Goal: Use online tool/utility: Utilize a website feature to perform a specific function

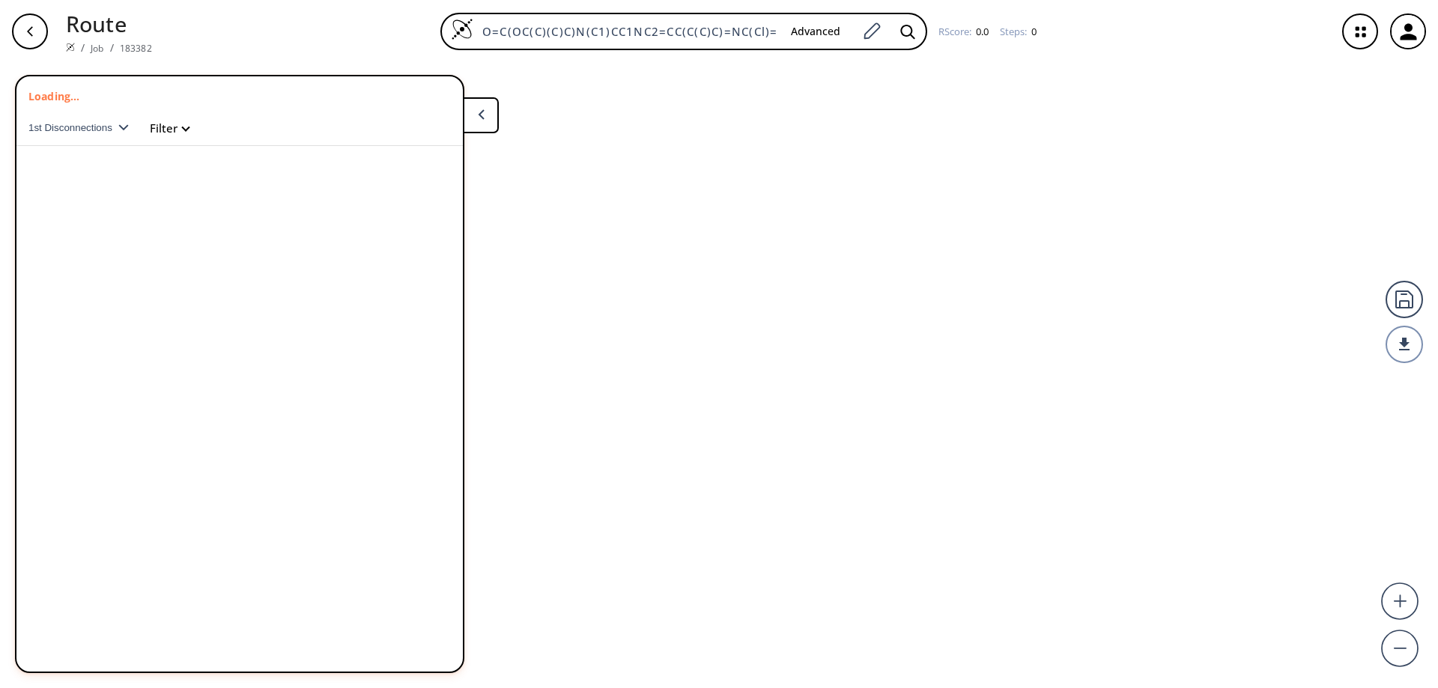
click at [484, 115] on button at bounding box center [481, 115] width 36 height 36
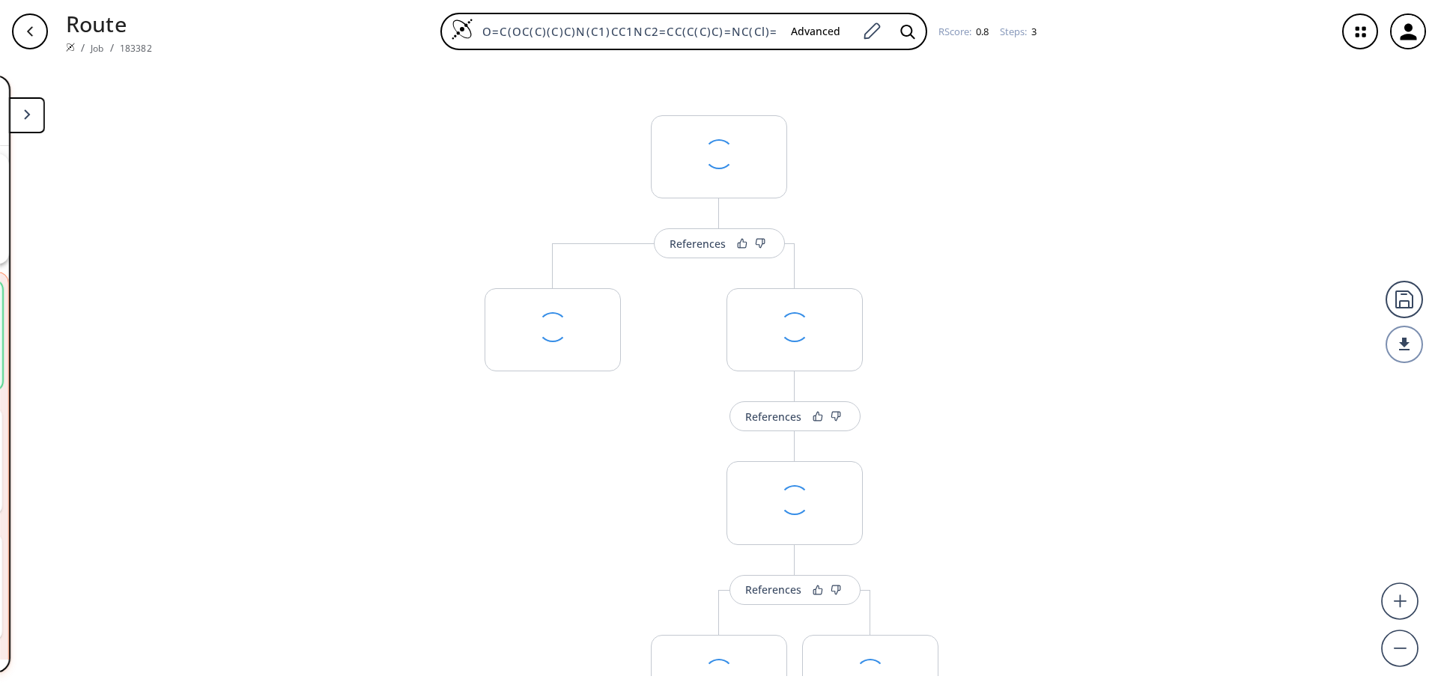
scroll to position [34, 0]
click at [39, 33] on div "button" at bounding box center [30, 31] width 36 height 36
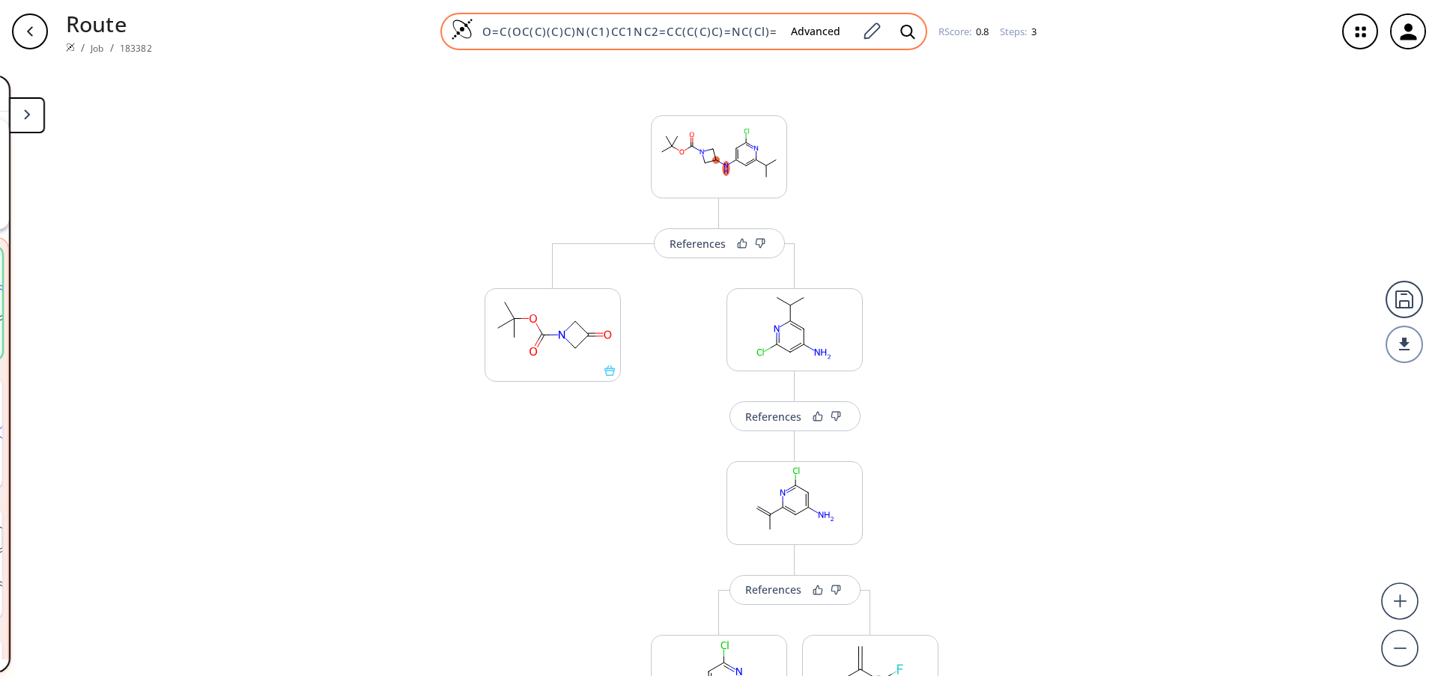
click at [456, 31] on img at bounding box center [462, 29] width 22 height 22
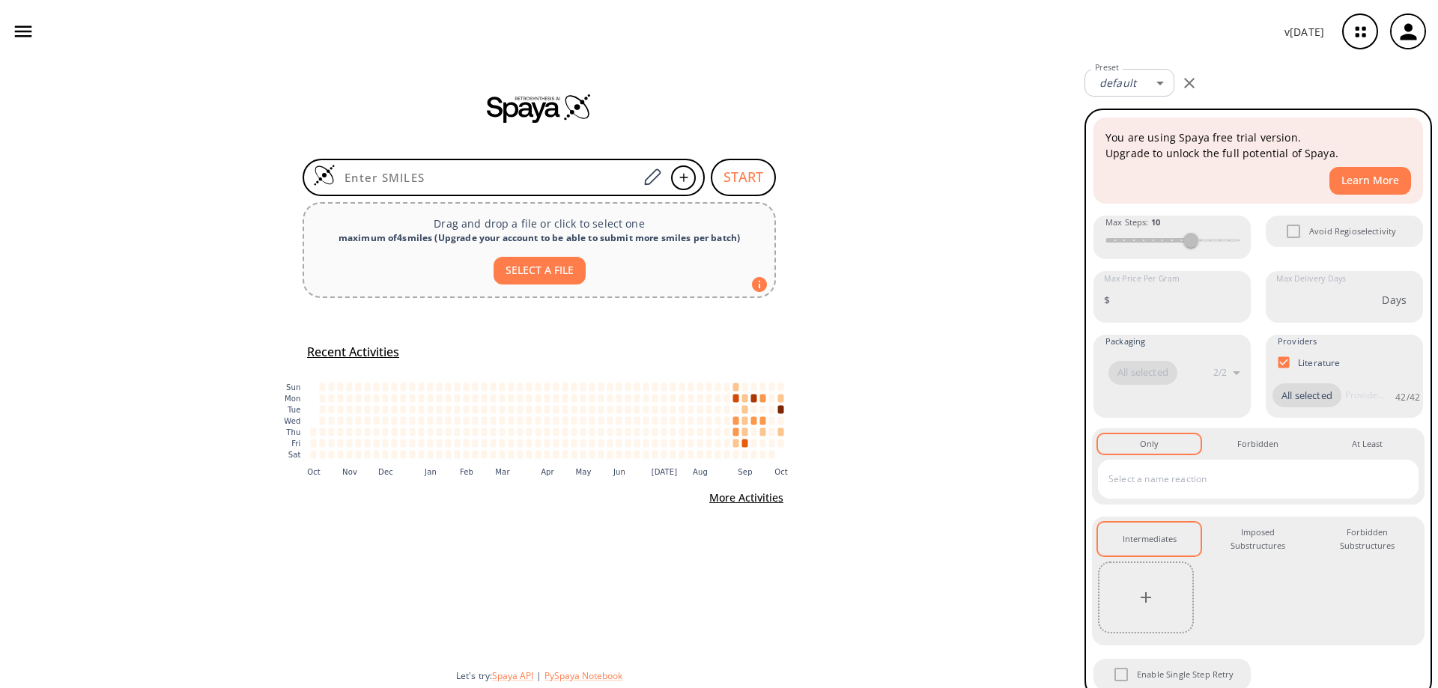
click at [462, 179] on input at bounding box center [486, 177] width 303 height 15
paste input "O=C1C(CC(OCC)=O)OC(C2=CC(CN(C(OC(C)(C)C)=O)C(OC(C)(C)C)=O)=CC=C2)C3(CC3)CN1CCC4…"
type input "O=C1C(CC(OCC)=O)OC(C2=CC(CN(C(OC(C)(C)C)=O)C(OC(C)(C)C)=O)=CC=C2)C3(CC3)CN1CCC4…"
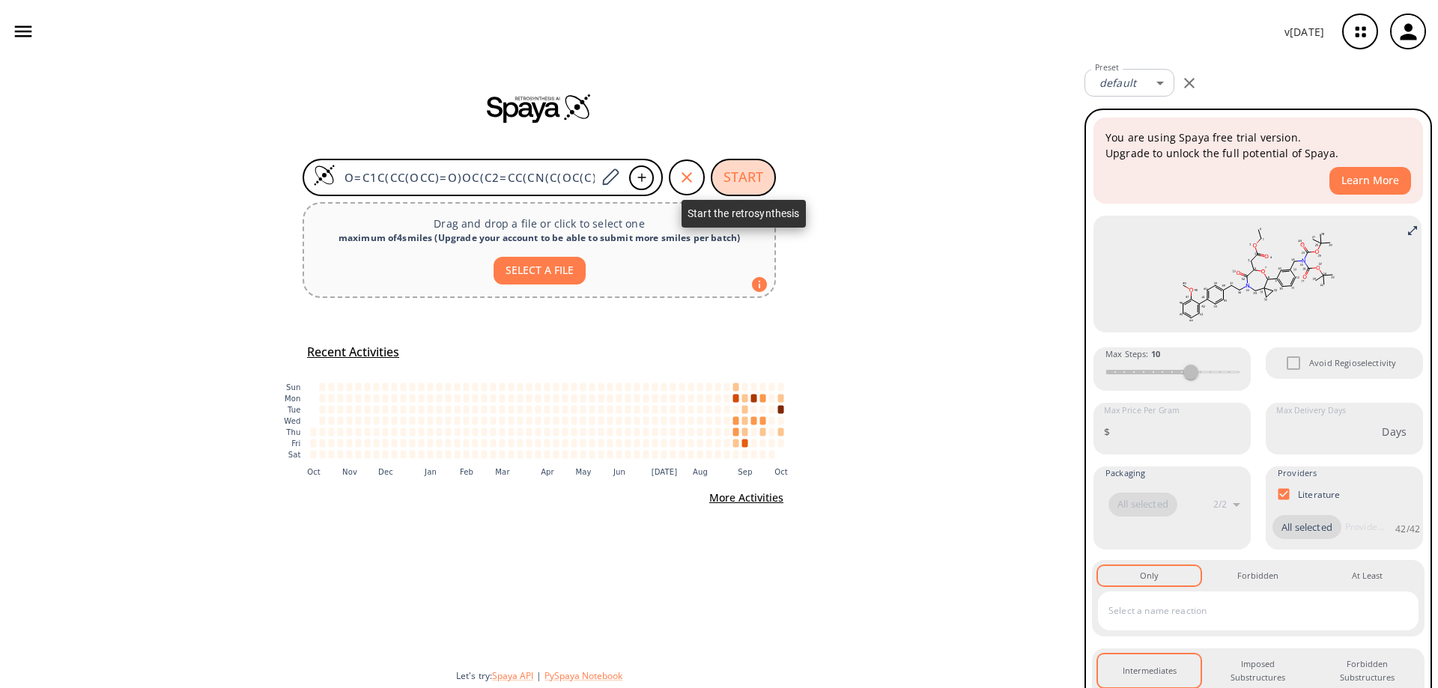
click at [739, 177] on button "START" at bounding box center [743, 177] width 65 height 37
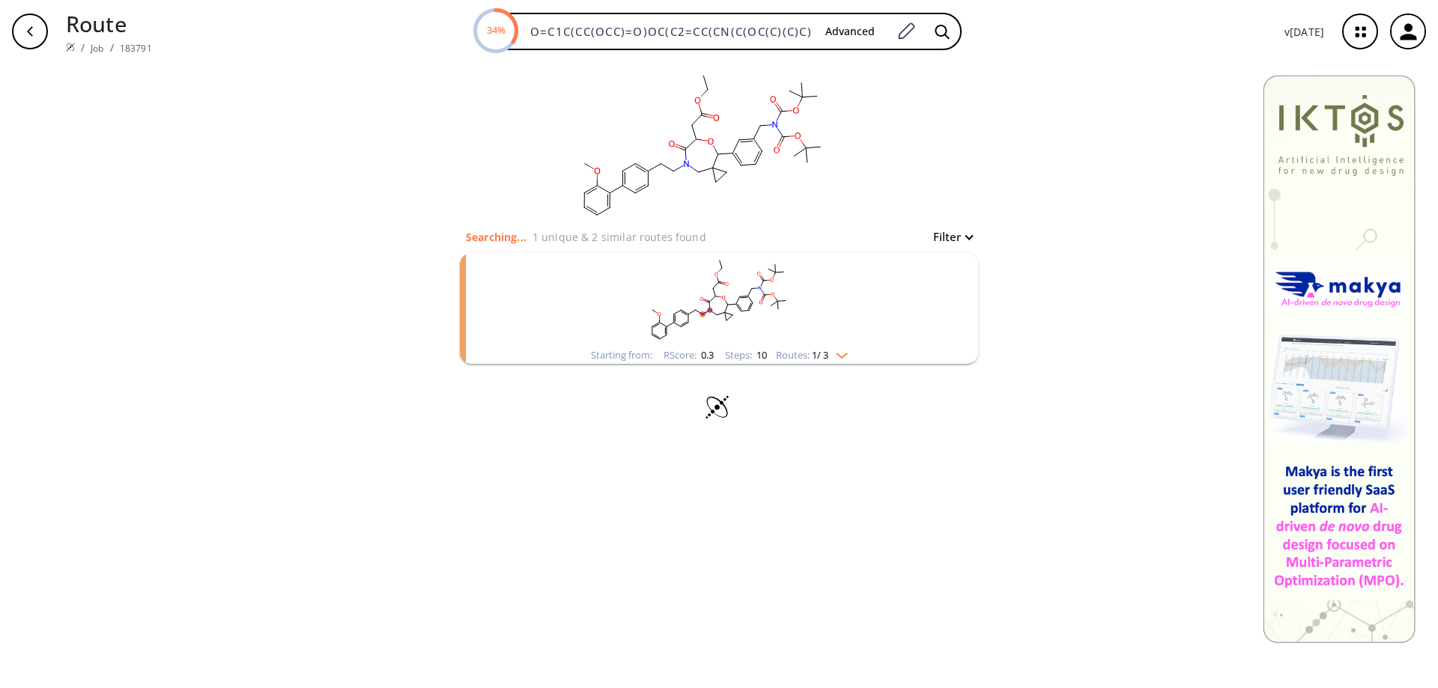
click at [720, 288] on rect "clusters" at bounding box center [718, 300] width 389 height 94
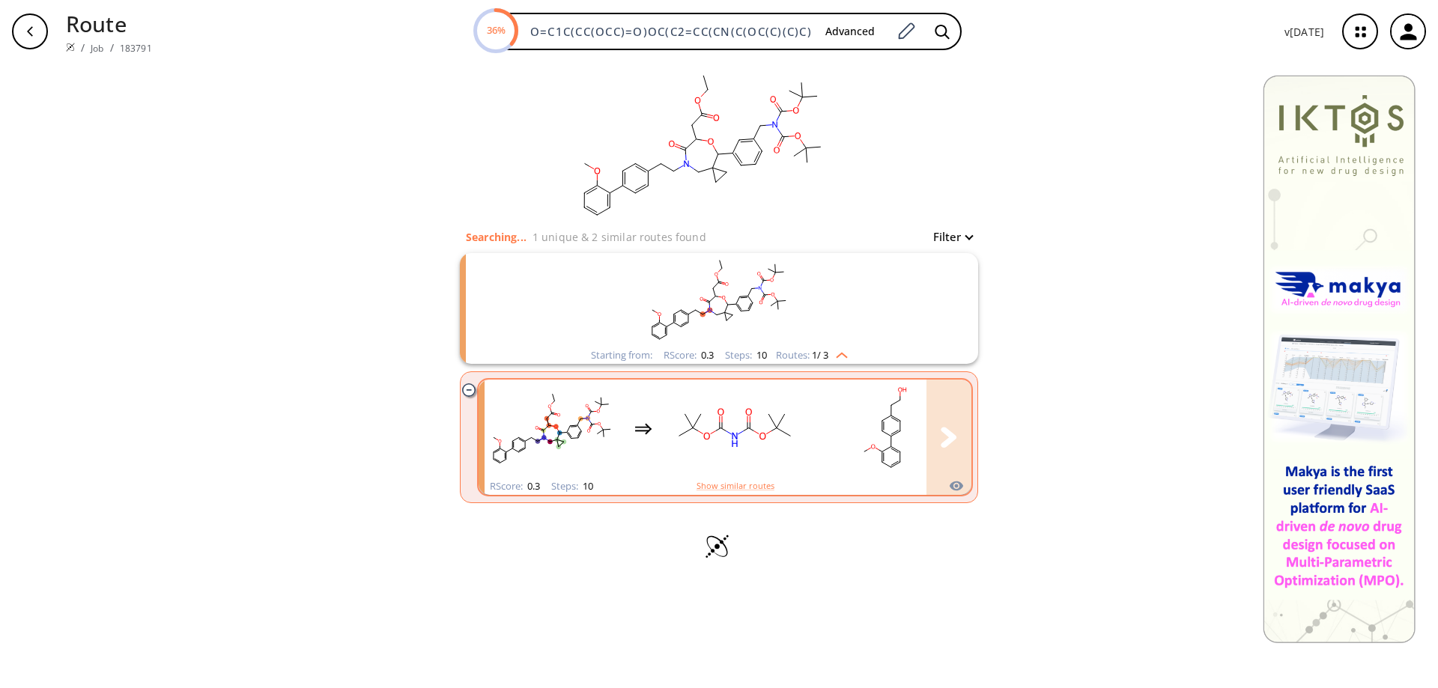
click at [732, 419] on rect "clusters" at bounding box center [734, 429] width 135 height 94
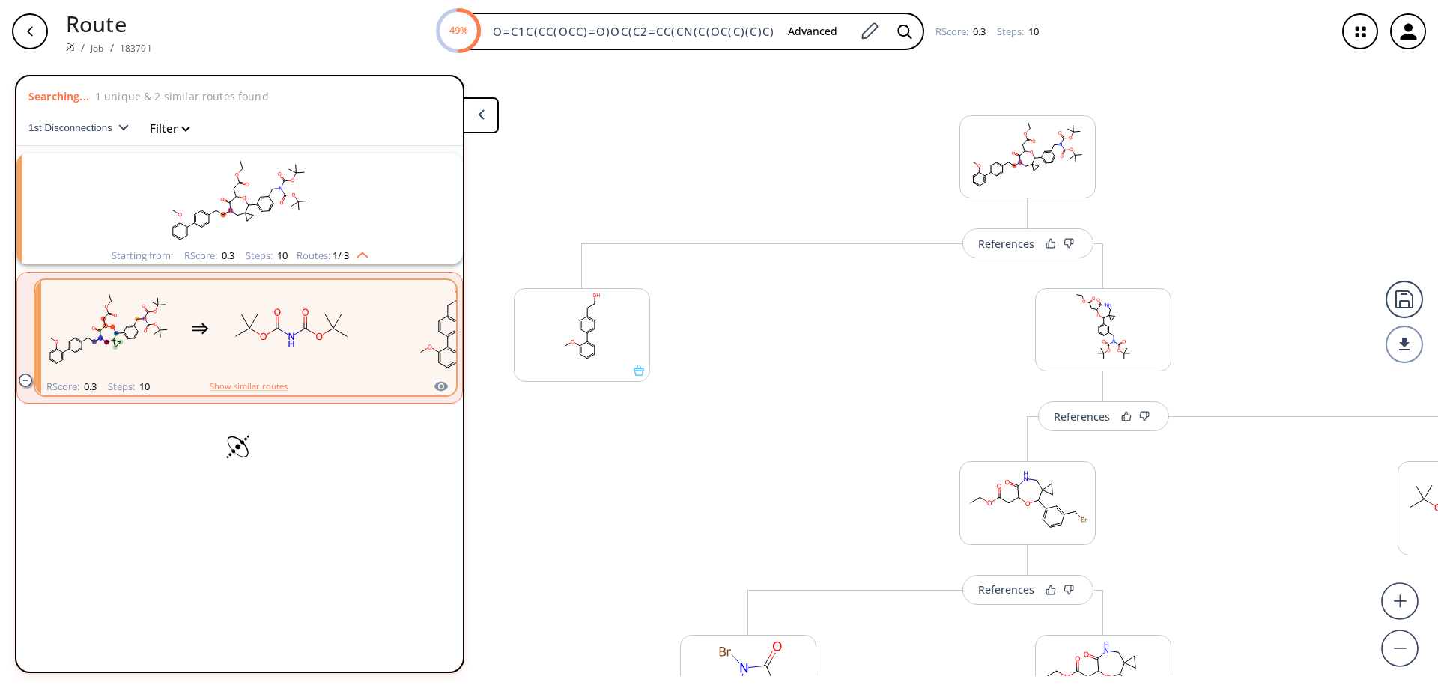
click at [483, 115] on icon at bounding box center [481, 114] width 7 height 10
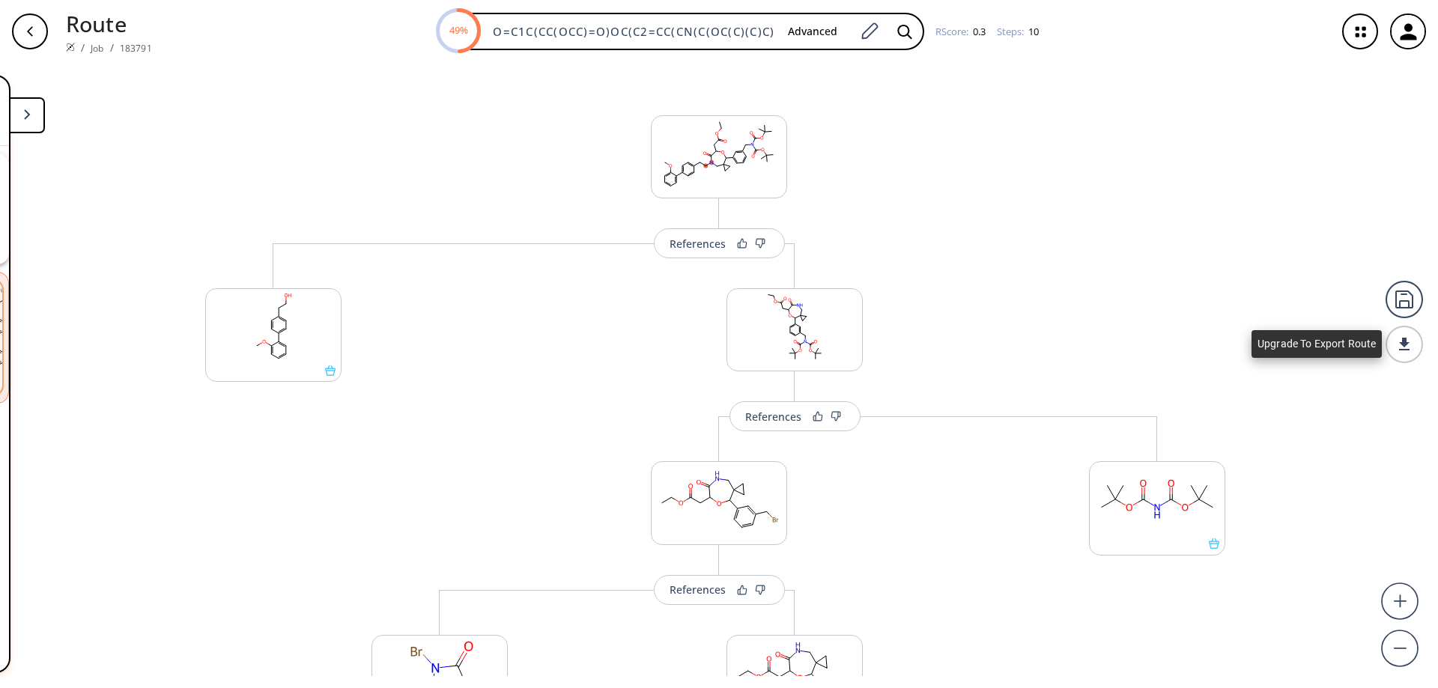
click at [1403, 346] on div at bounding box center [1403, 344] width 37 height 37
click at [1399, 299] on div at bounding box center [1403, 299] width 37 height 37
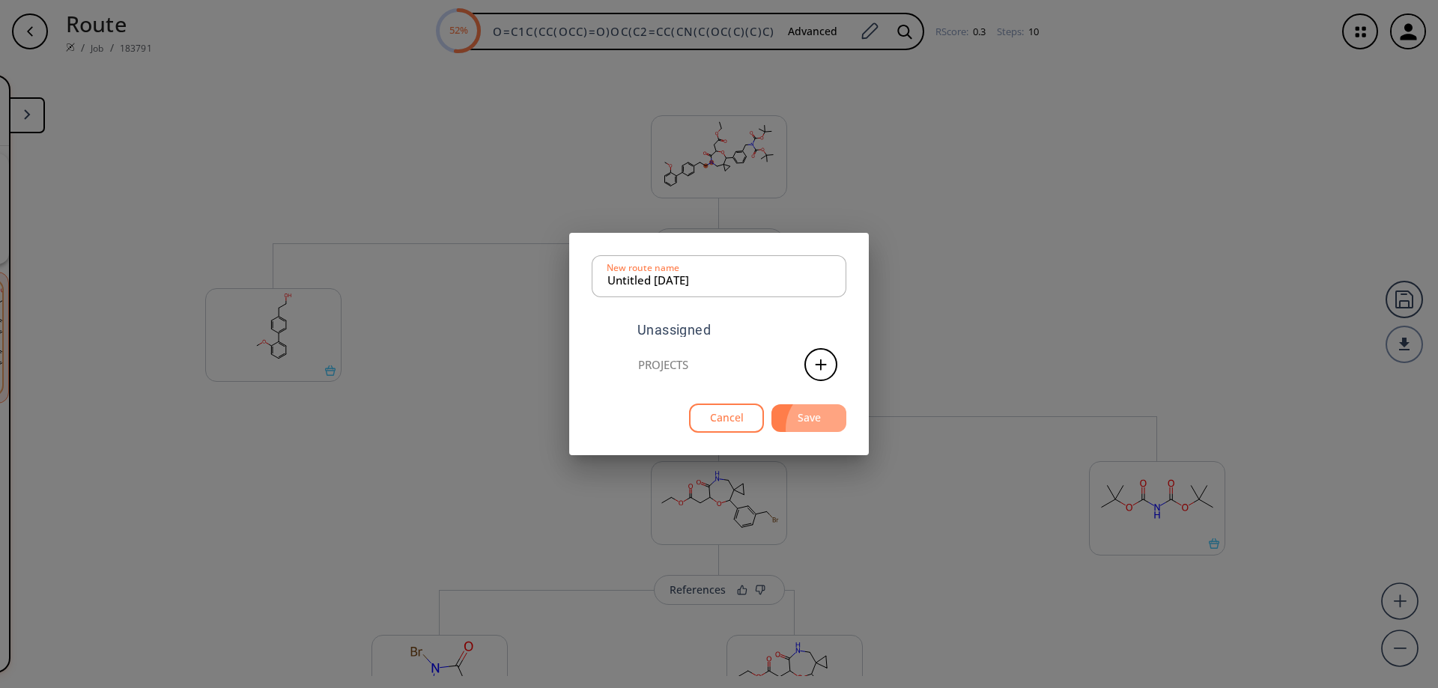
click at [815, 429] on button "Save" at bounding box center [808, 418] width 75 height 28
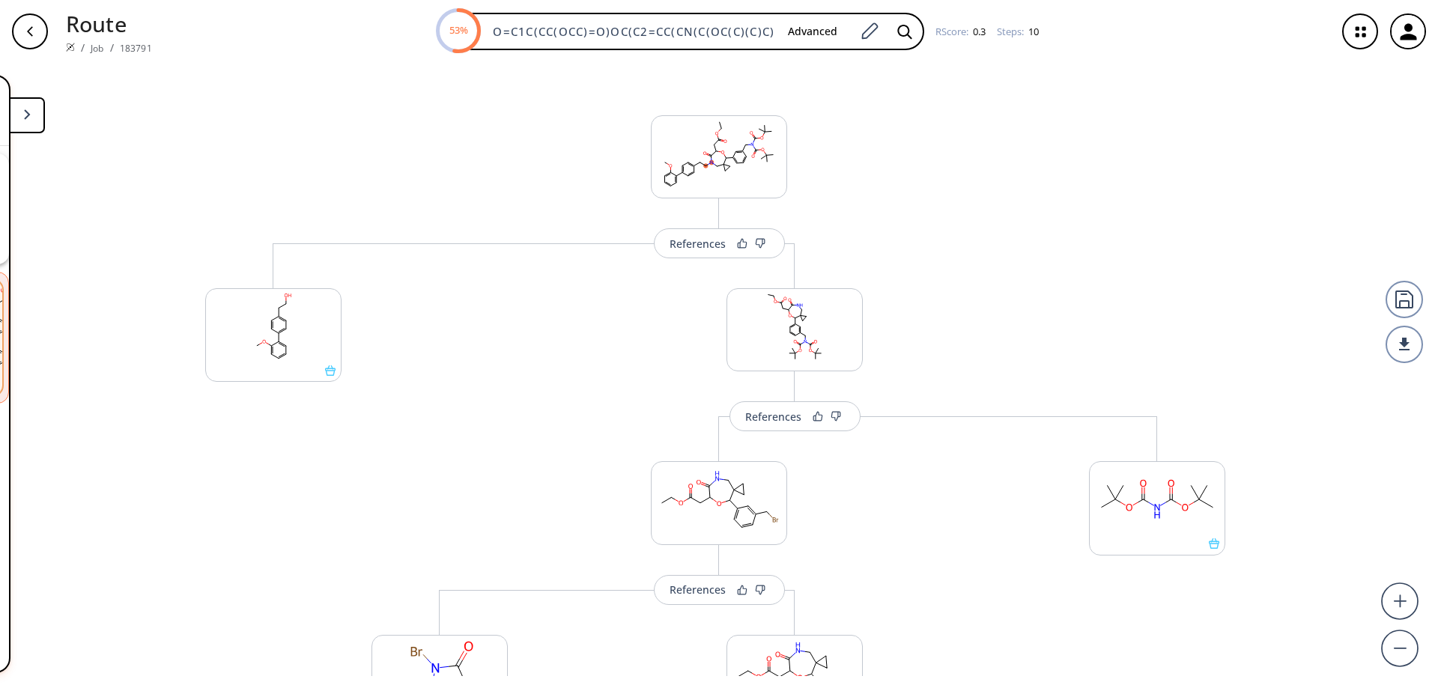
click at [30, 115] on icon at bounding box center [27, 114] width 7 height 10
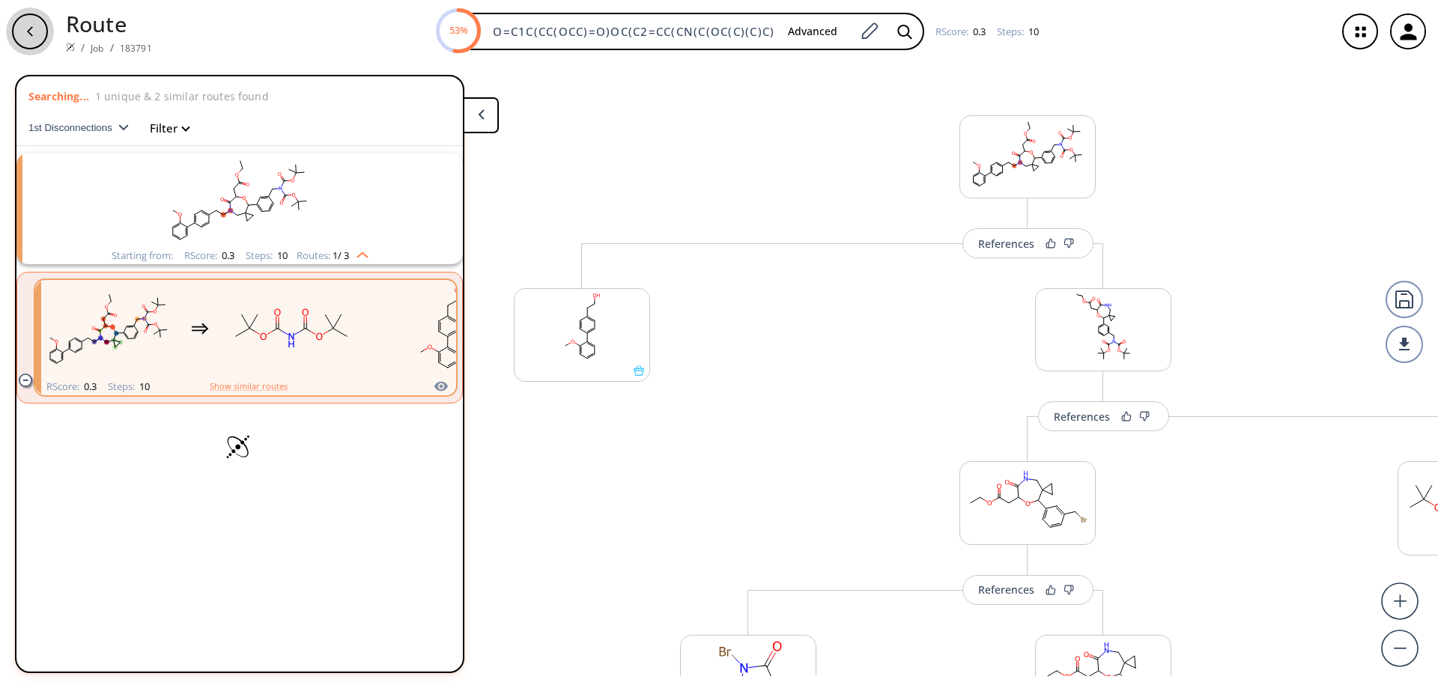
click at [28, 27] on icon "button" at bounding box center [30, 31] width 12 height 12
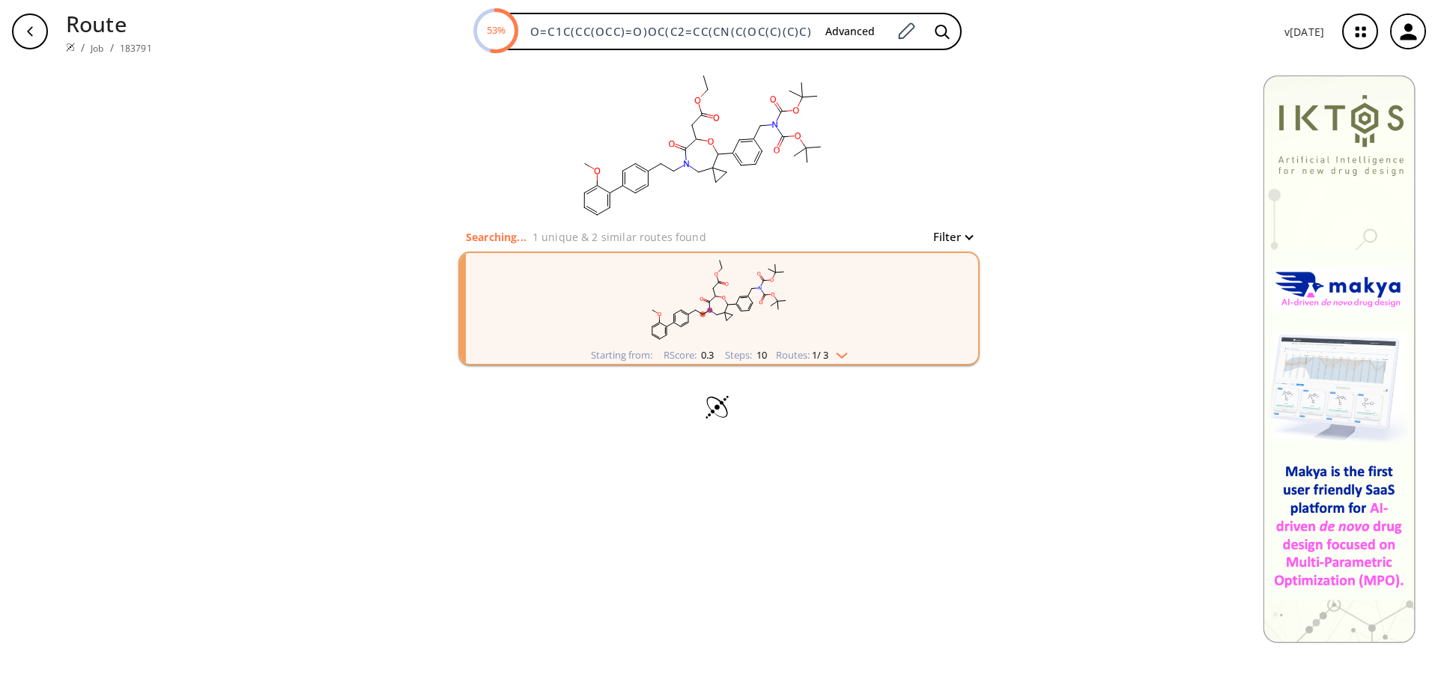
click at [724, 303] on rect "clusters" at bounding box center [718, 300] width 389 height 94
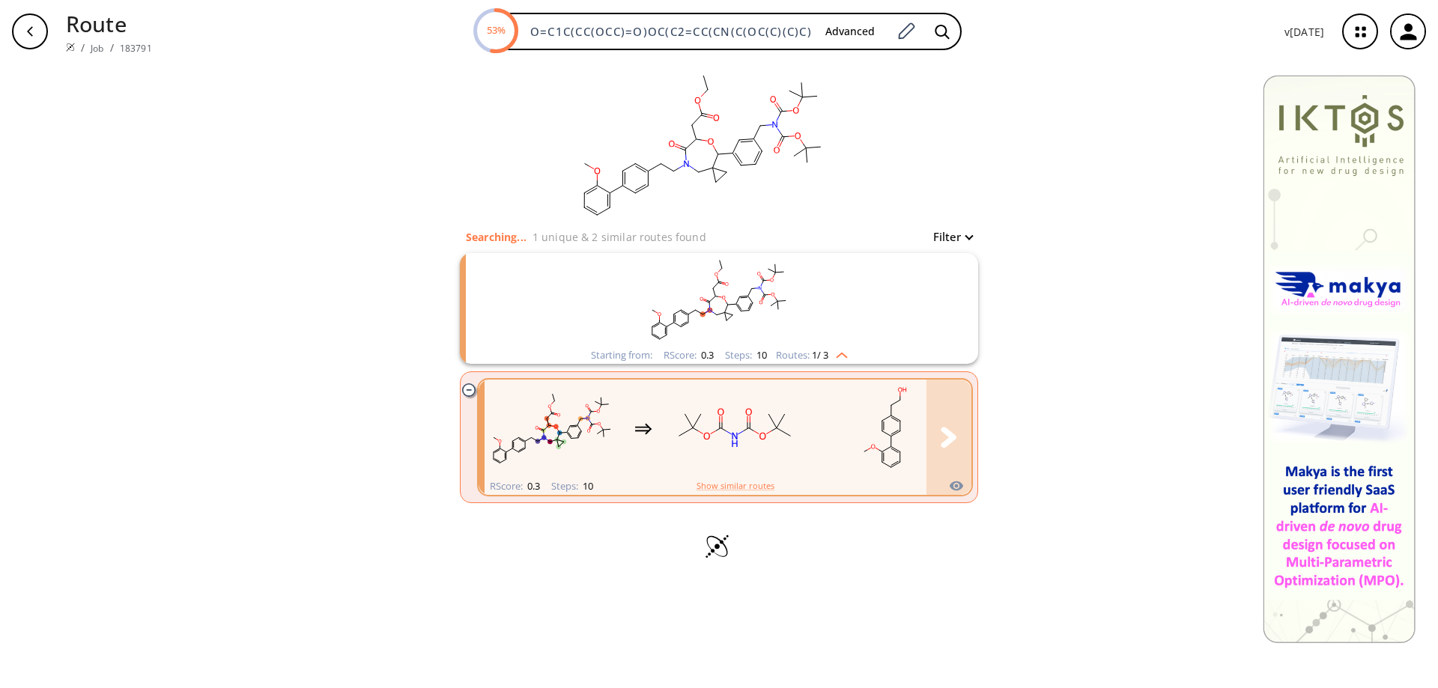
click at [722, 429] on icon "clusters" at bounding box center [722, 429] width 5 height 3
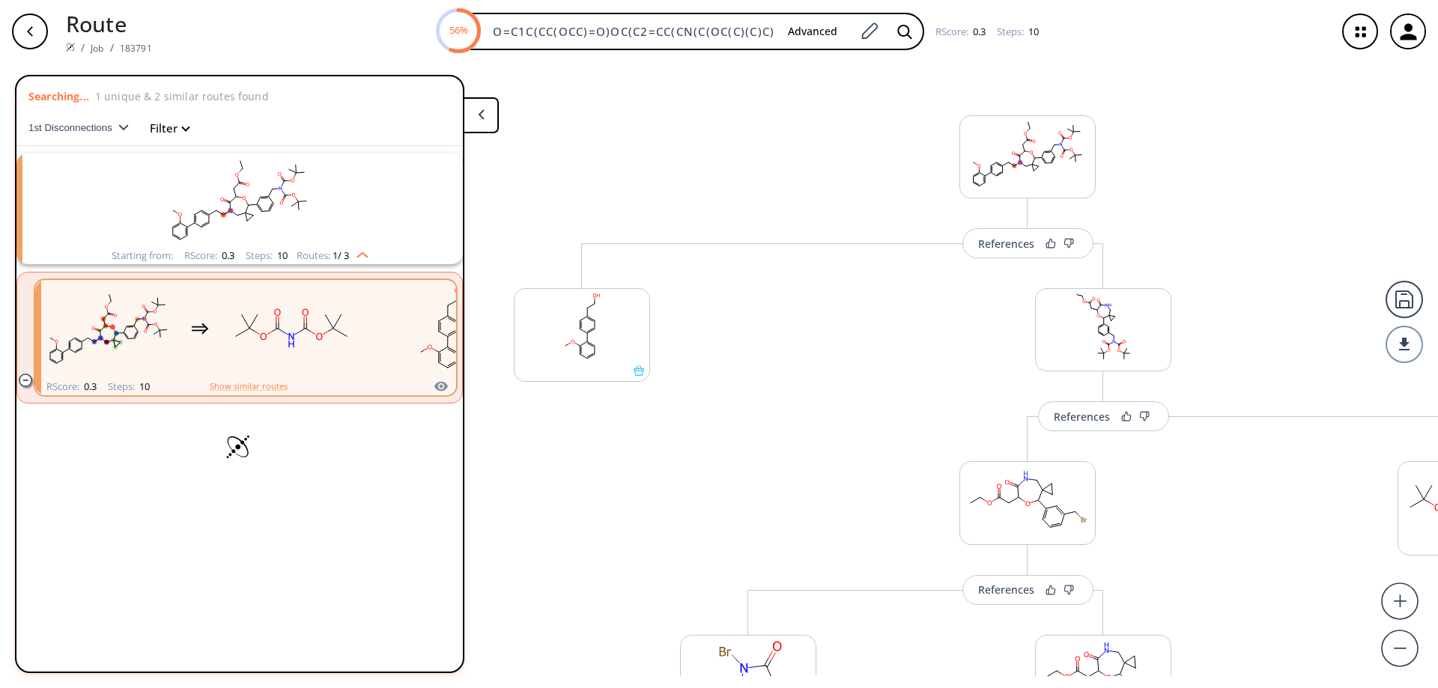
click at [480, 118] on icon at bounding box center [481, 114] width 7 height 10
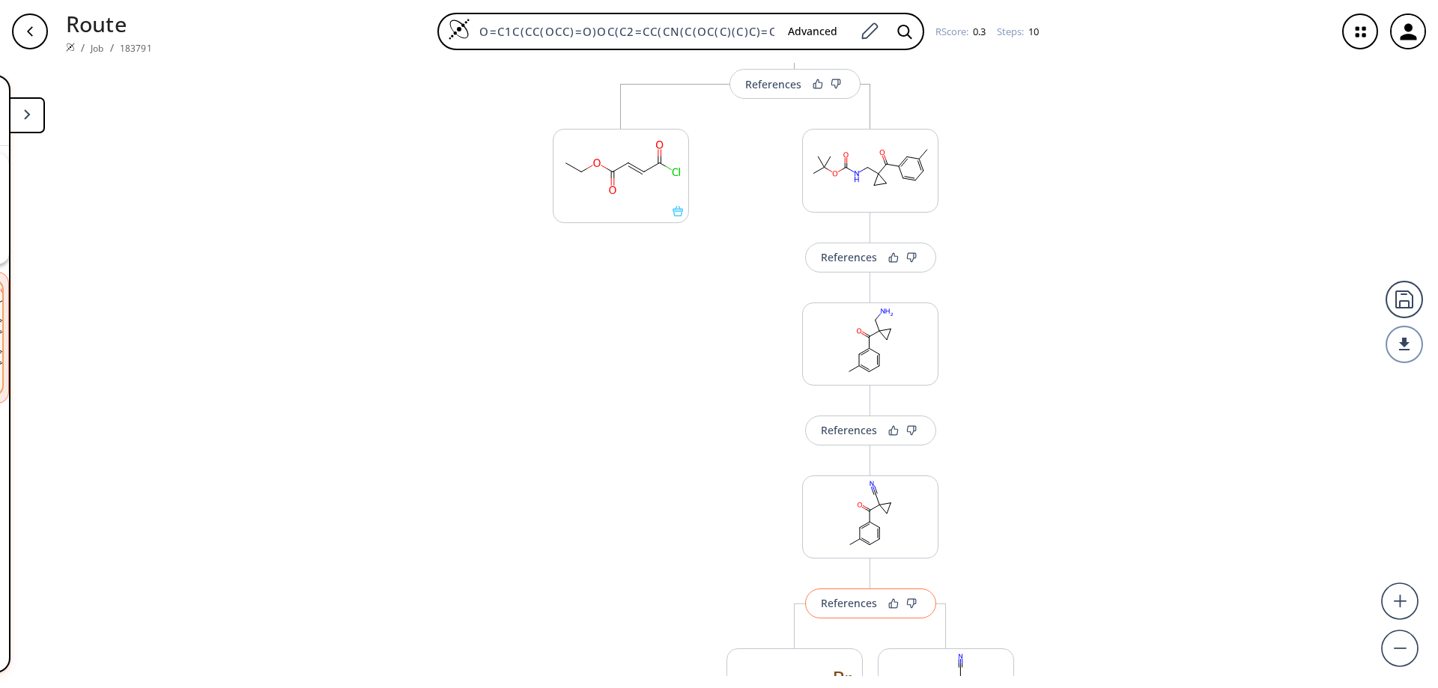
scroll to position [1423, 0]
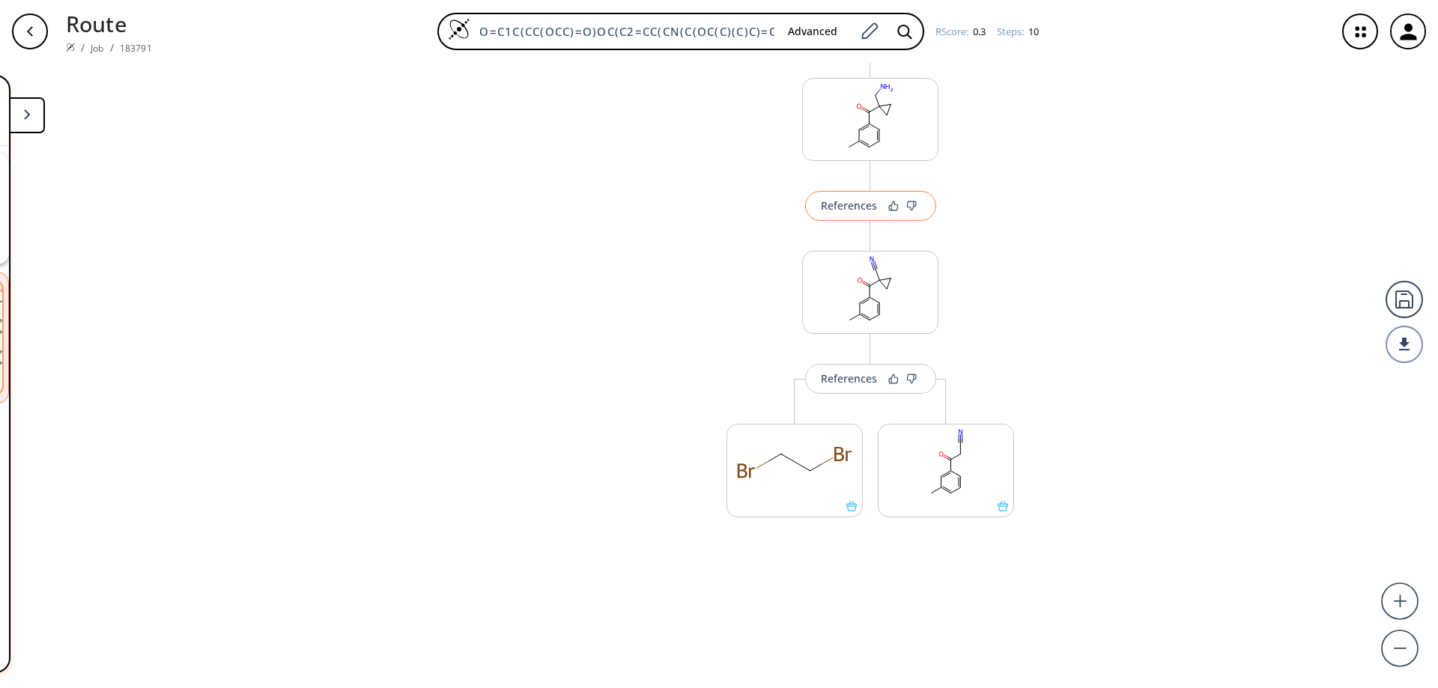
click at [836, 201] on div "References" at bounding box center [849, 206] width 56 height 10
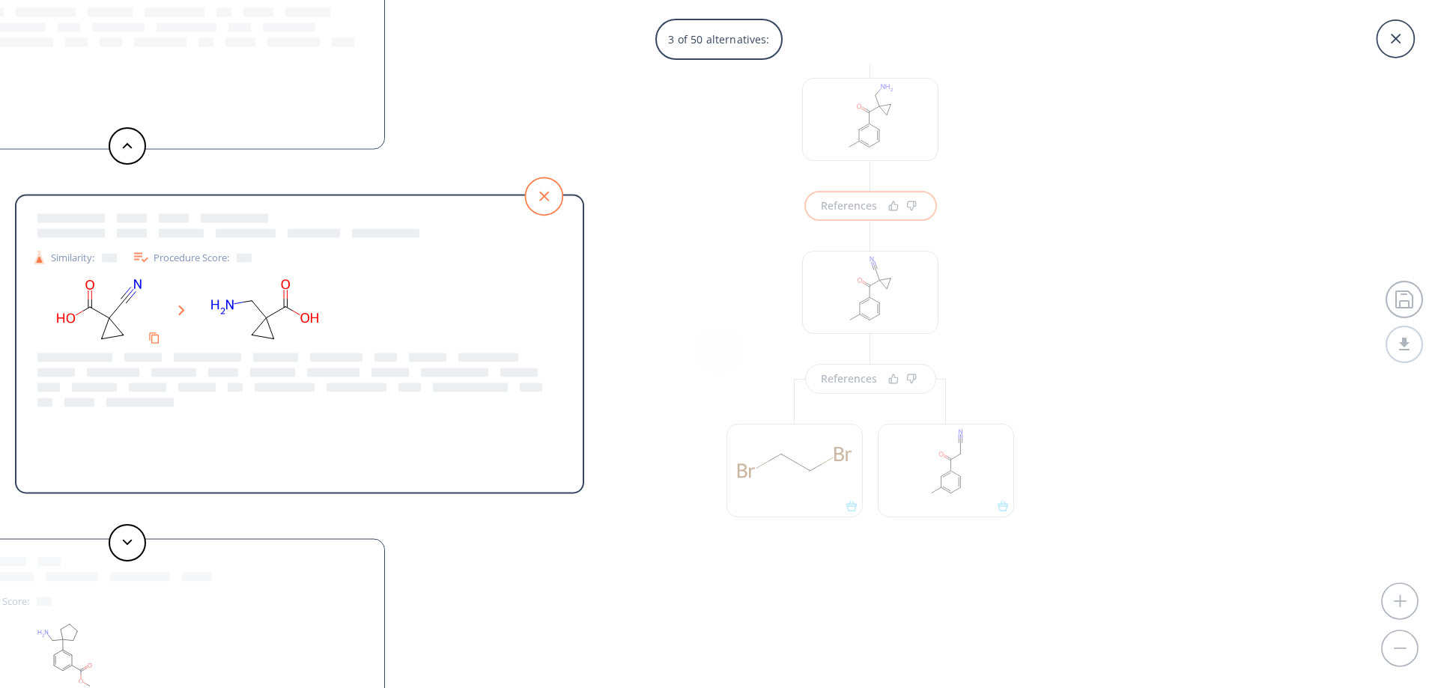
click at [544, 190] on icon at bounding box center [543, 195] width 37 height 37
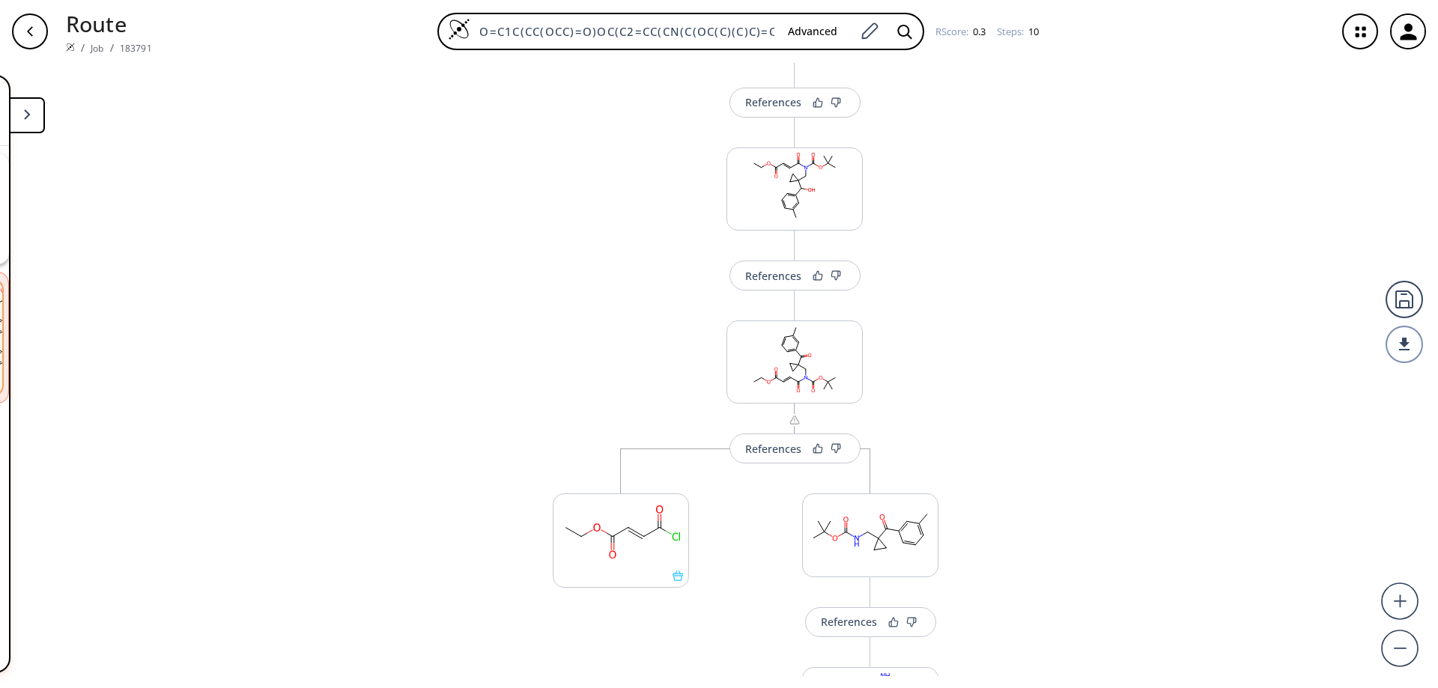
scroll to position [824, 0]
click at [776, 288] on div "References" at bounding box center [773, 286] width 56 height 10
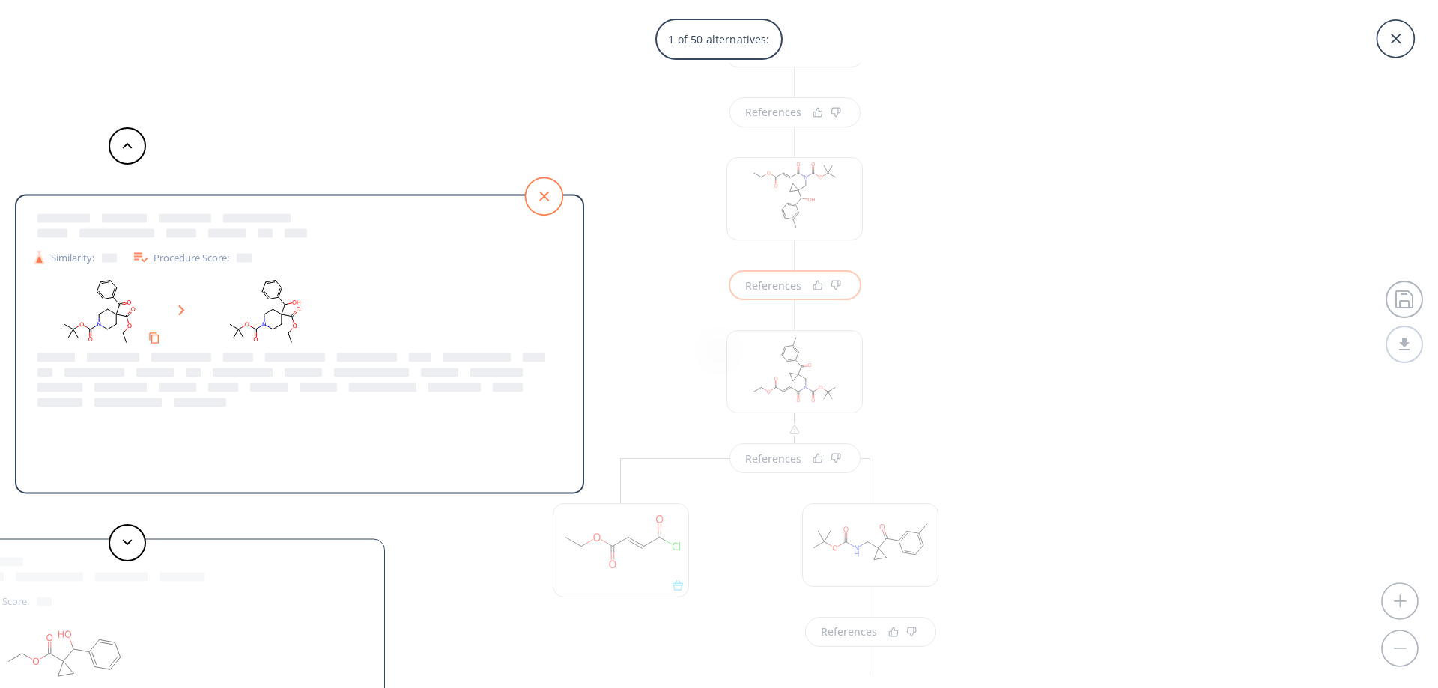
click at [541, 196] on icon at bounding box center [543, 195] width 37 height 37
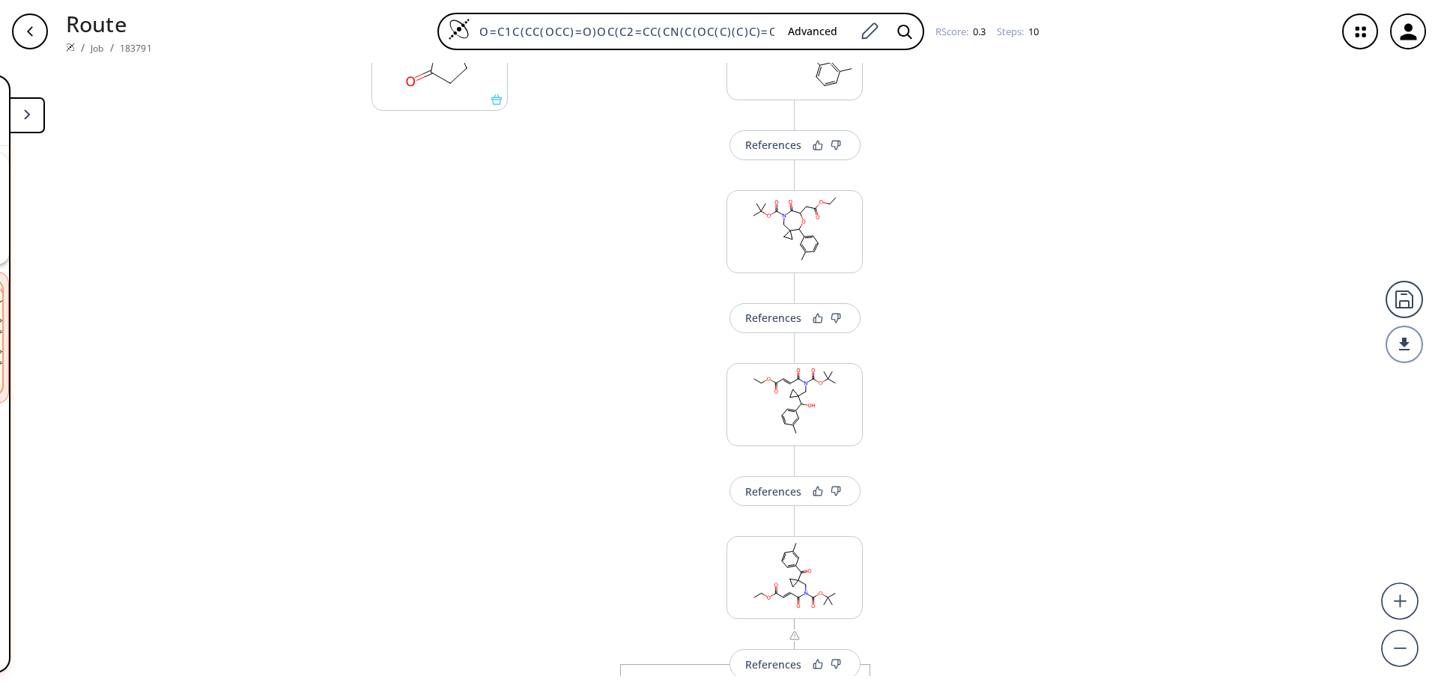
scroll to position [599, 0]
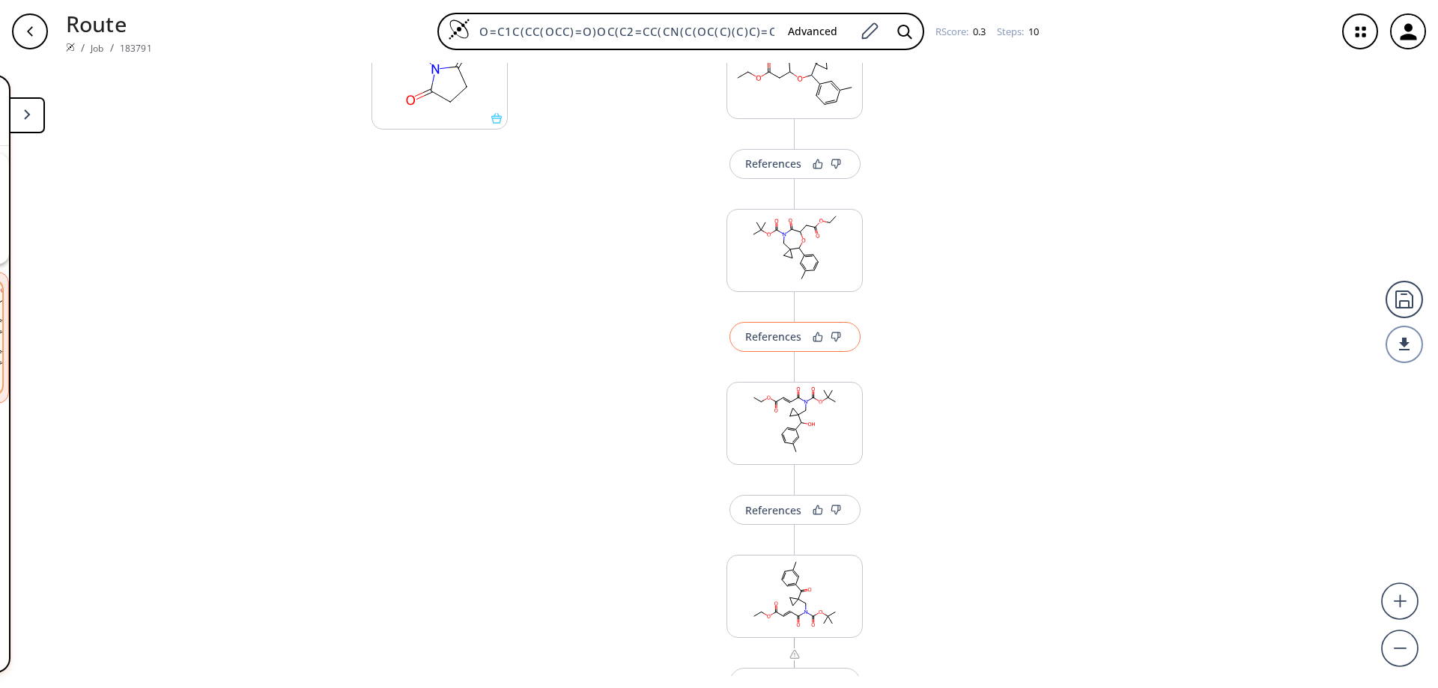
click at [788, 338] on div "References" at bounding box center [773, 337] width 56 height 10
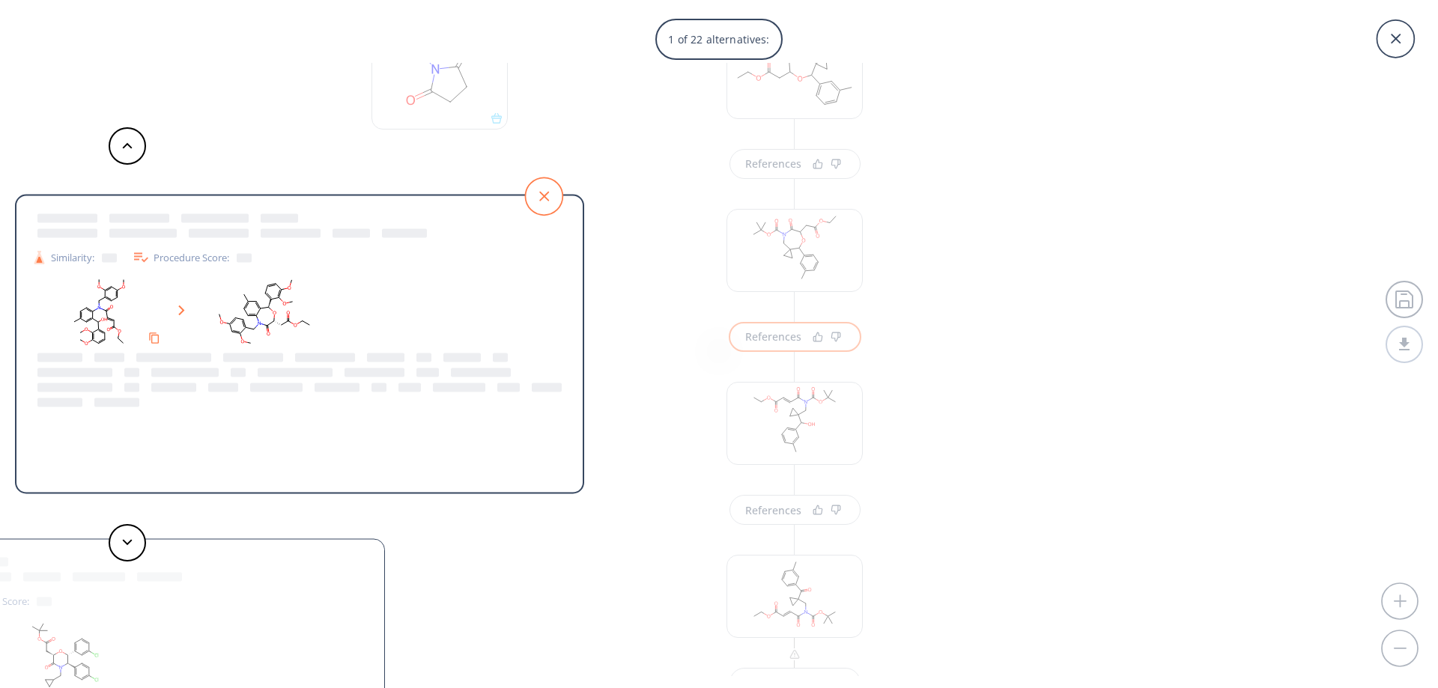
click at [553, 192] on icon at bounding box center [543, 195] width 37 height 37
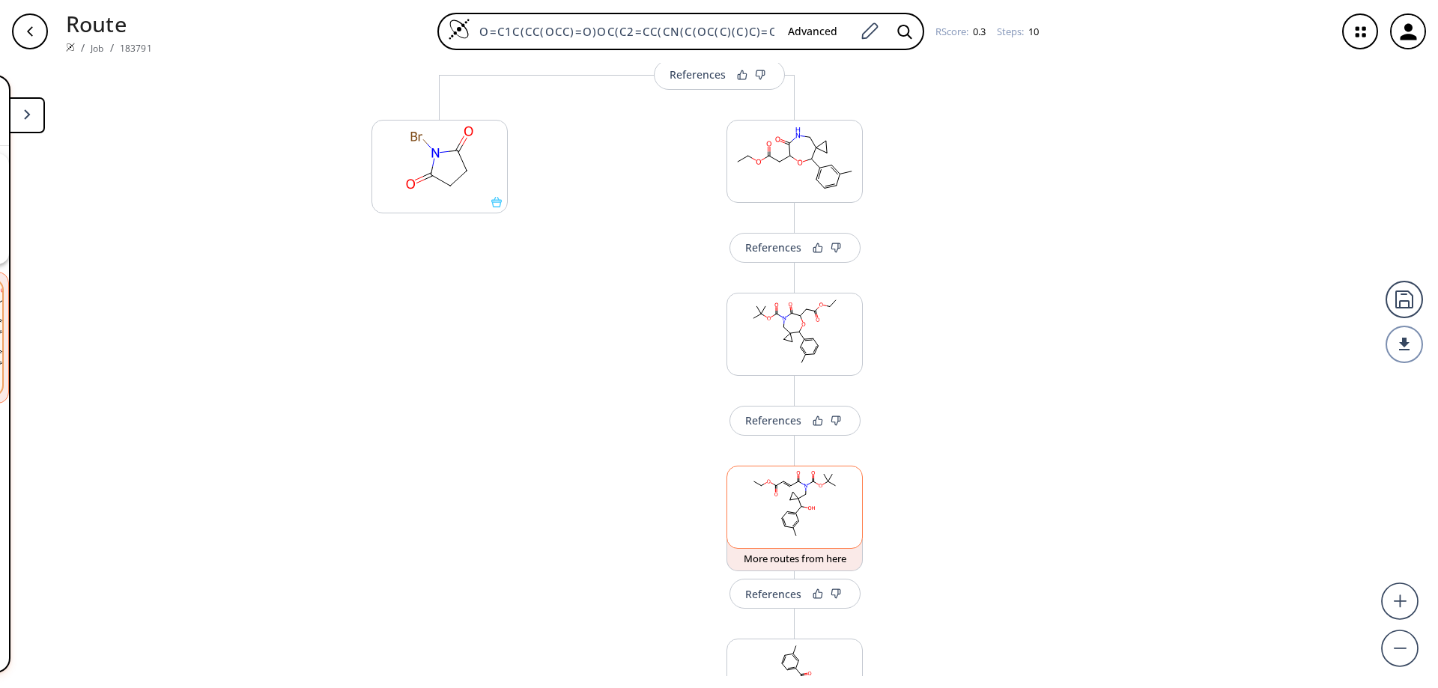
scroll to position [674, 0]
